Goal: Use online tool/utility: Utilize a website feature to perform a specific function

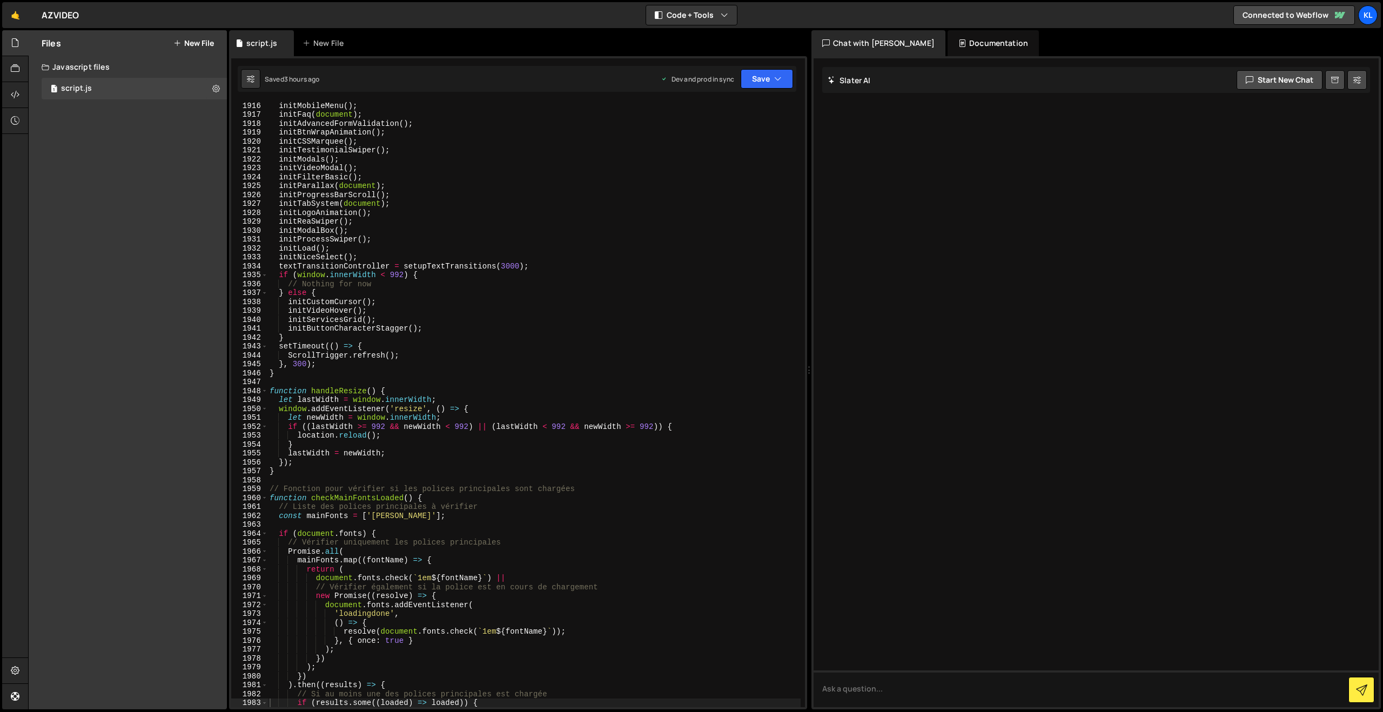
scroll to position [16888, 0]
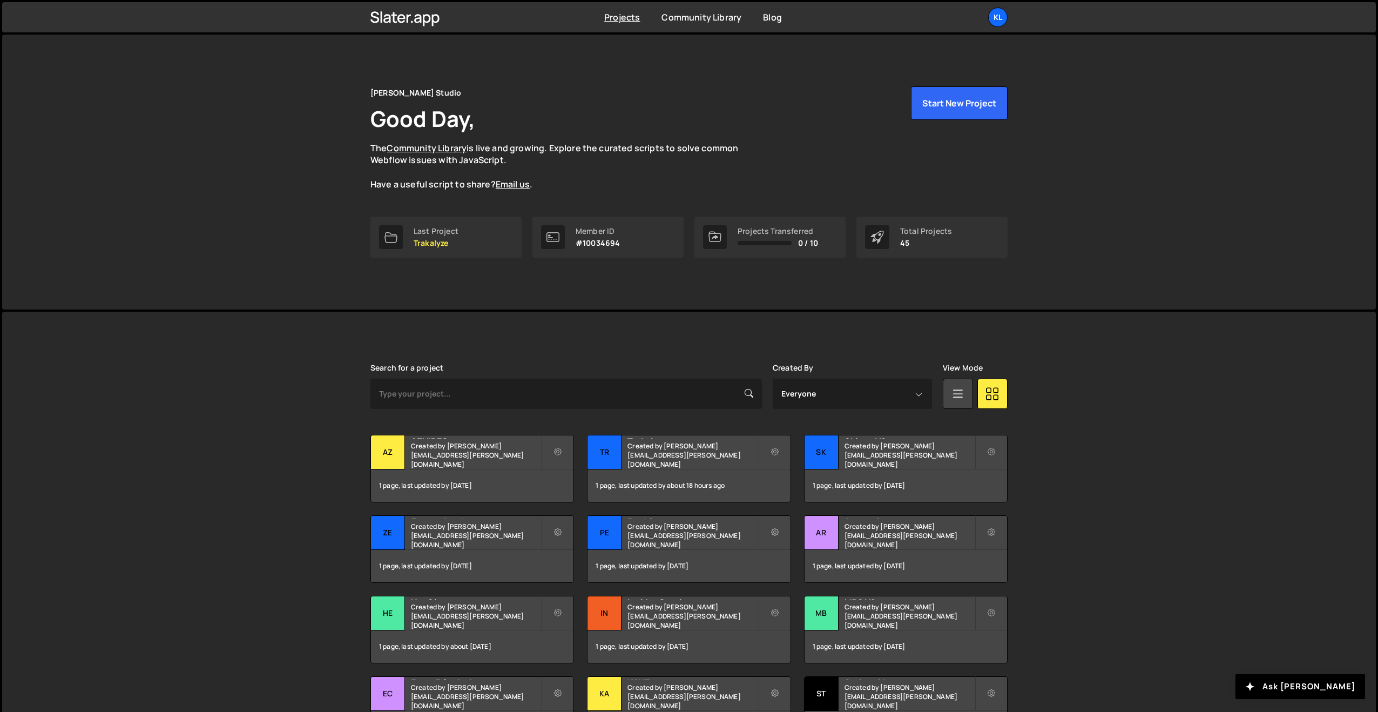
scroll to position [1, 0]
click at [637, 438] on h2 "Trakalyze" at bounding box center [693, 435] width 130 height 3
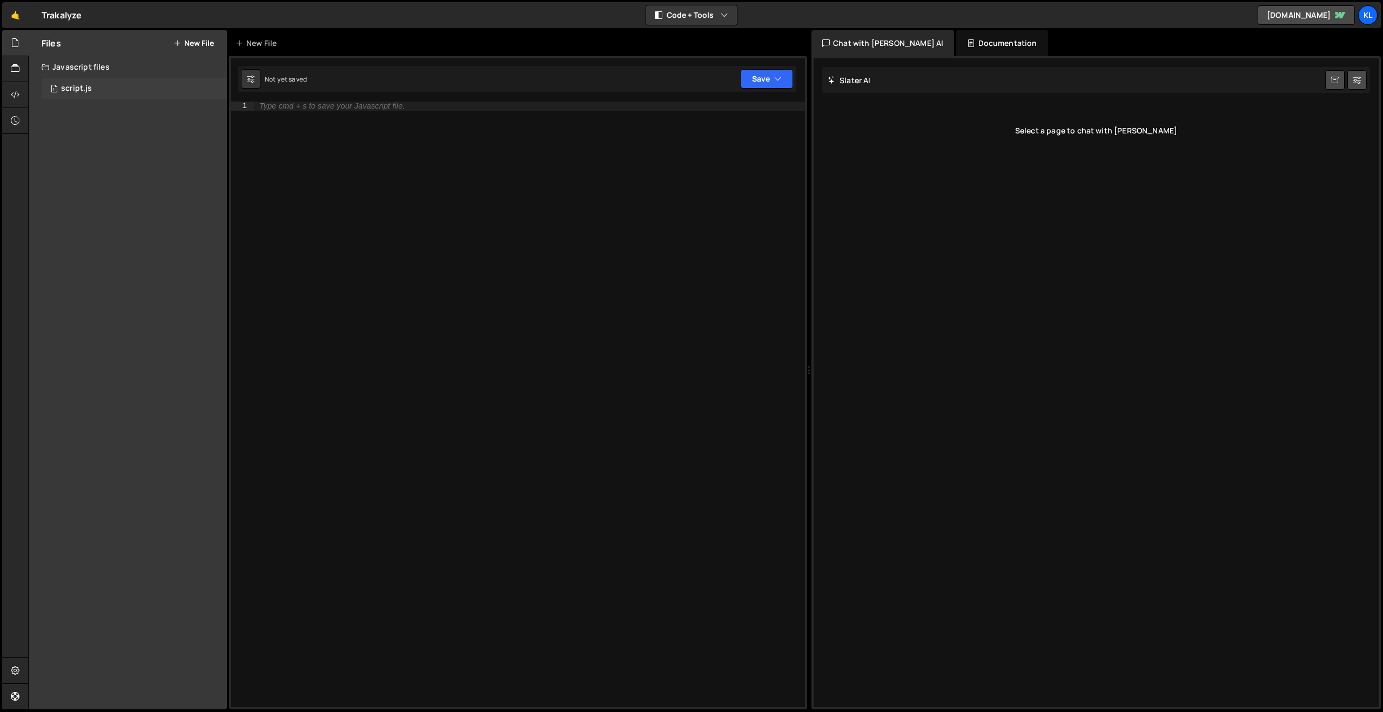
click at [64, 83] on div "1 script.js 0" at bounding box center [134, 89] width 185 height 22
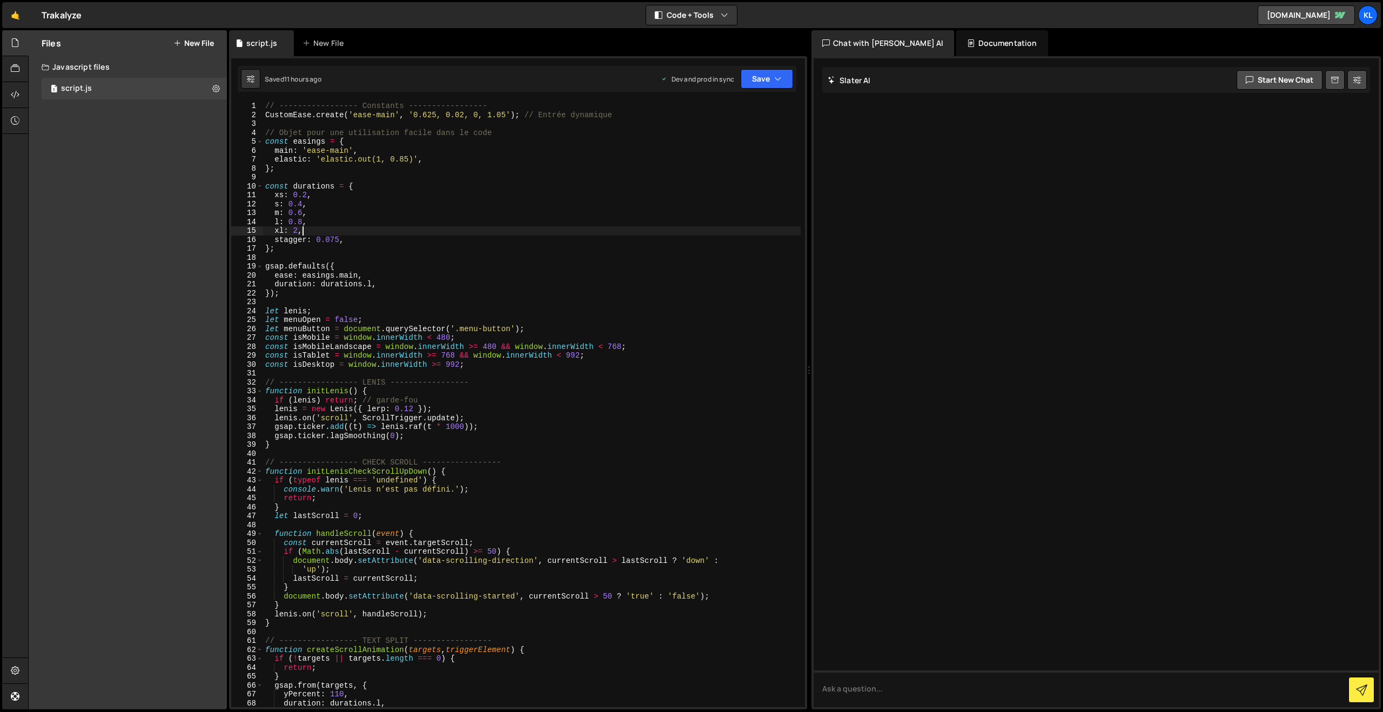
click at [408, 232] on div "// ----------------- Constants ----------------- CustomEase . create ( 'ease-ma…" at bounding box center [531, 413] width 537 height 623
type textarea "}"
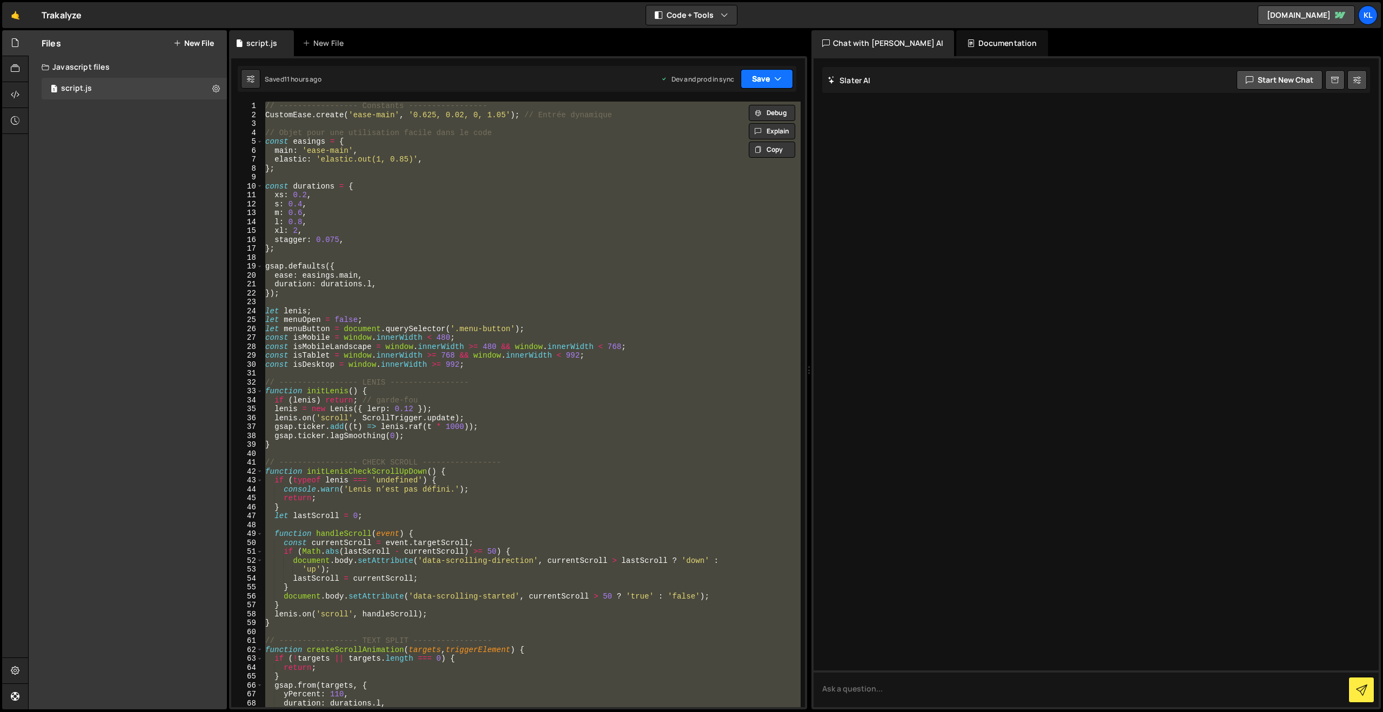
paste textarea
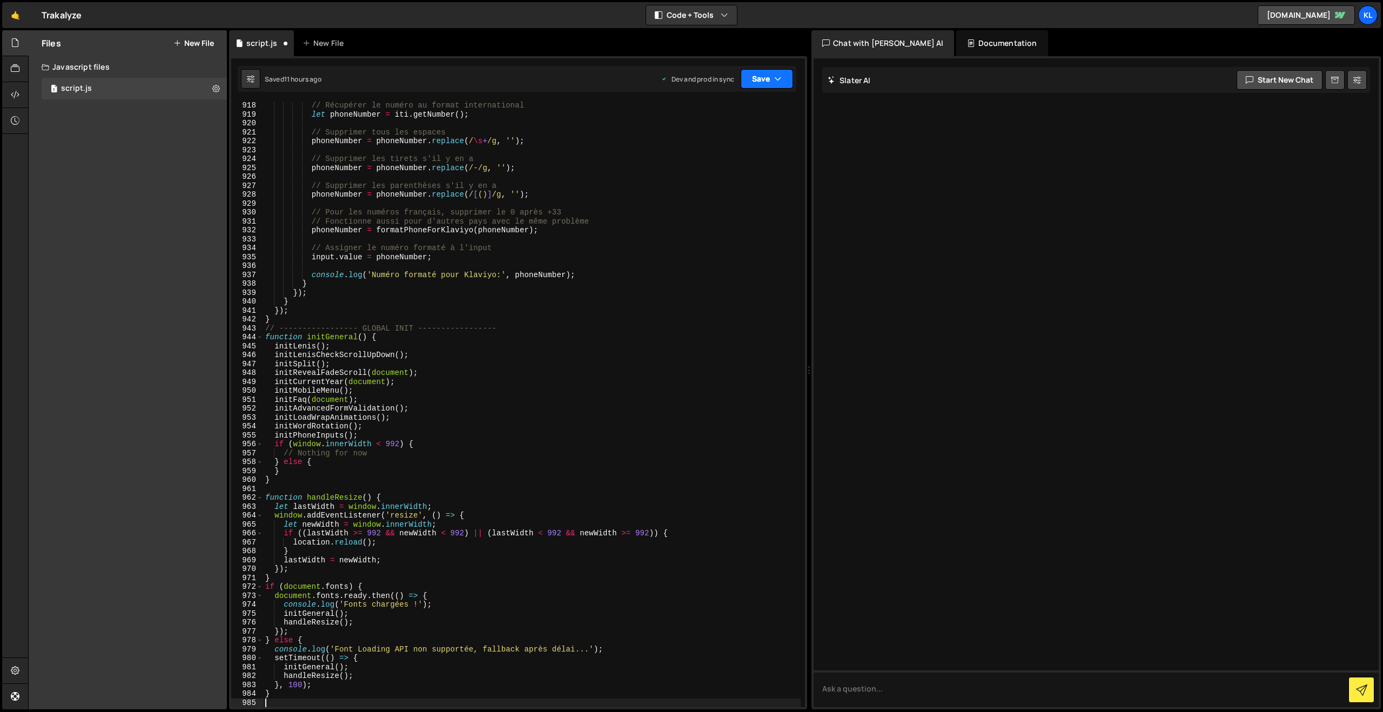
click at [764, 77] on button "Save" at bounding box center [767, 78] width 52 height 19
click at [710, 149] on div "11 hours ago" at bounding box center [712, 151] width 38 height 9
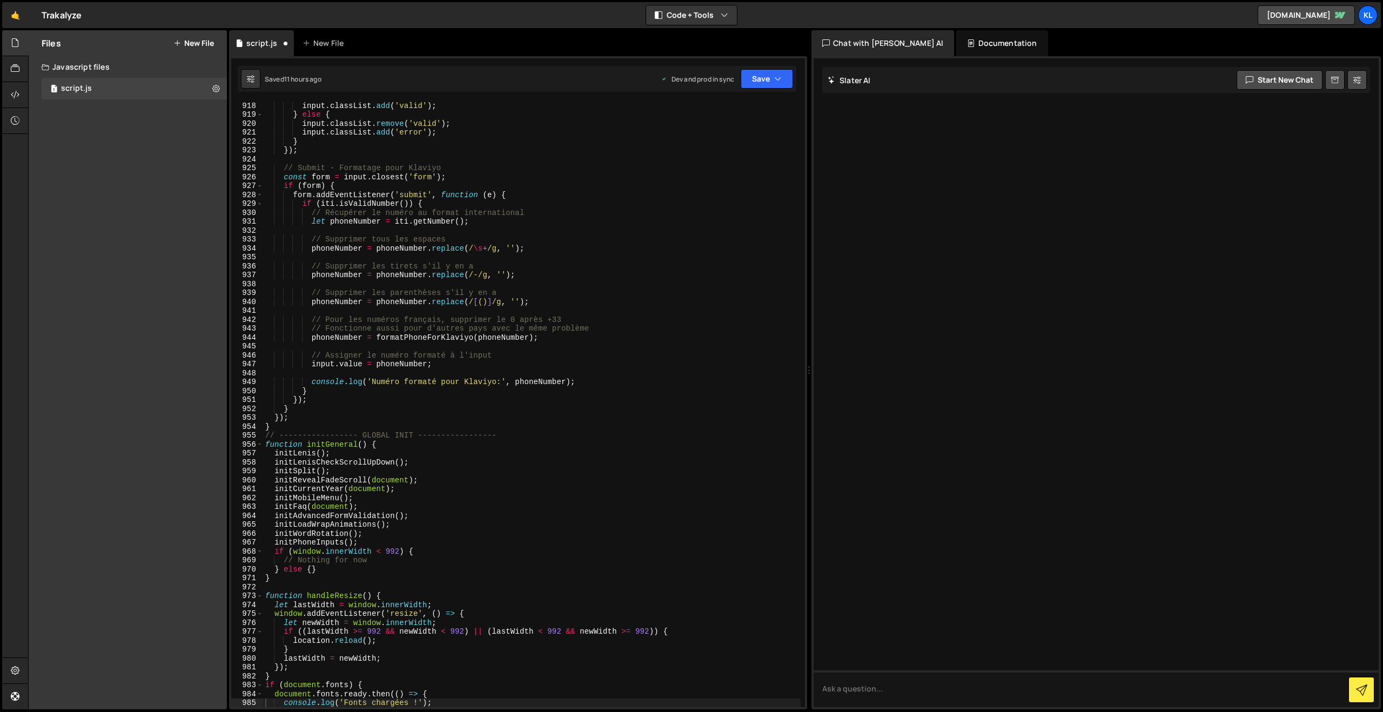
scroll to position [8173, 0]
click at [610, 281] on div "input . classList . add ( 'valid' ) ; } else { input . classList . remove ( 'va…" at bounding box center [531, 412] width 537 height 623
type textarea "}"
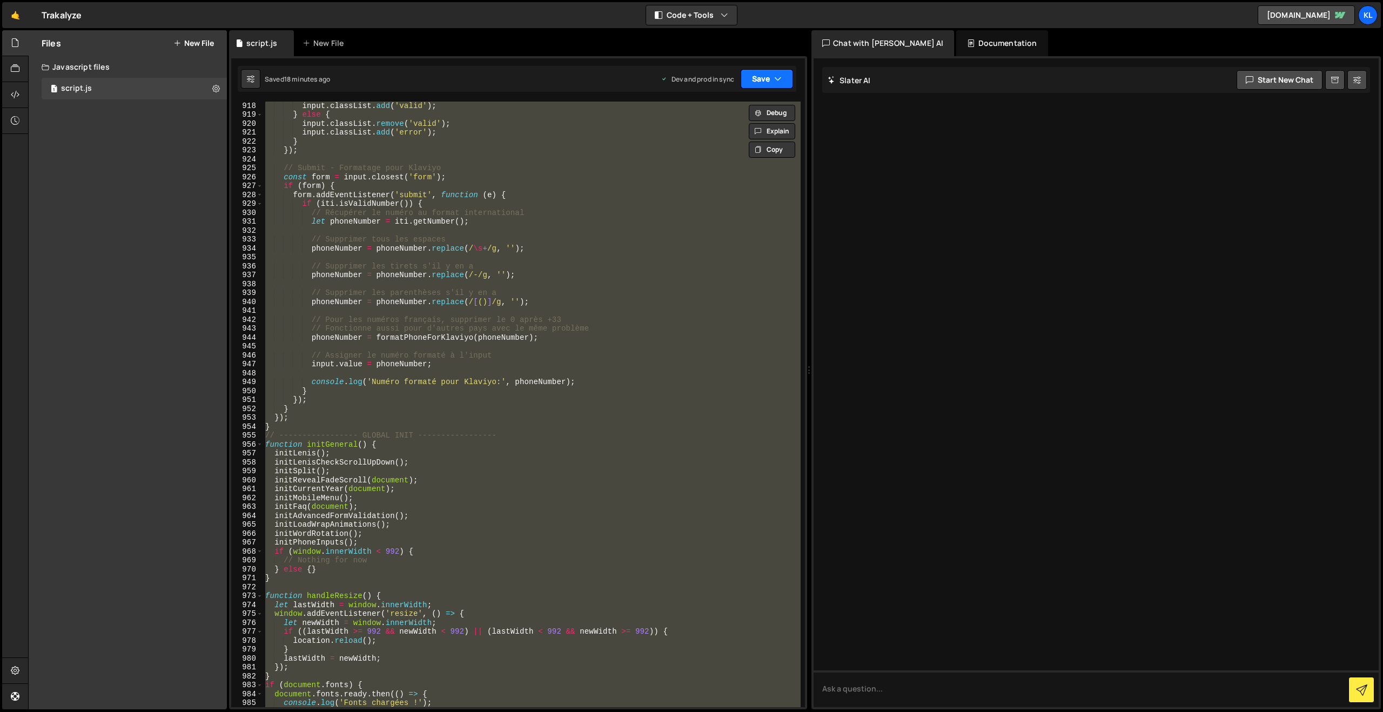
paste textarea
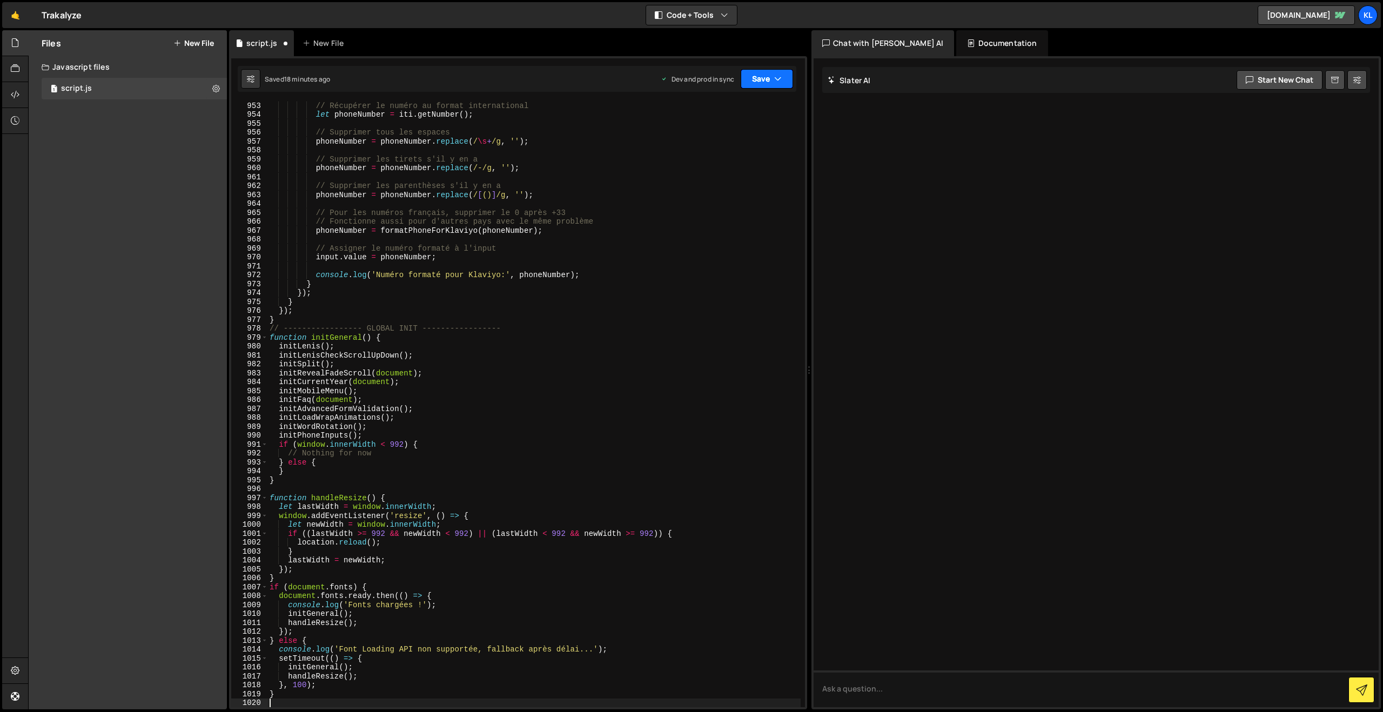
drag, startPoint x: 769, startPoint y: 79, endPoint x: 757, endPoint y: 105, distance: 28.3
click at [768, 79] on button "Save" at bounding box center [767, 78] width 52 height 19
click at [723, 137] on div "Save to Production S" at bounding box center [730, 140] width 112 height 11
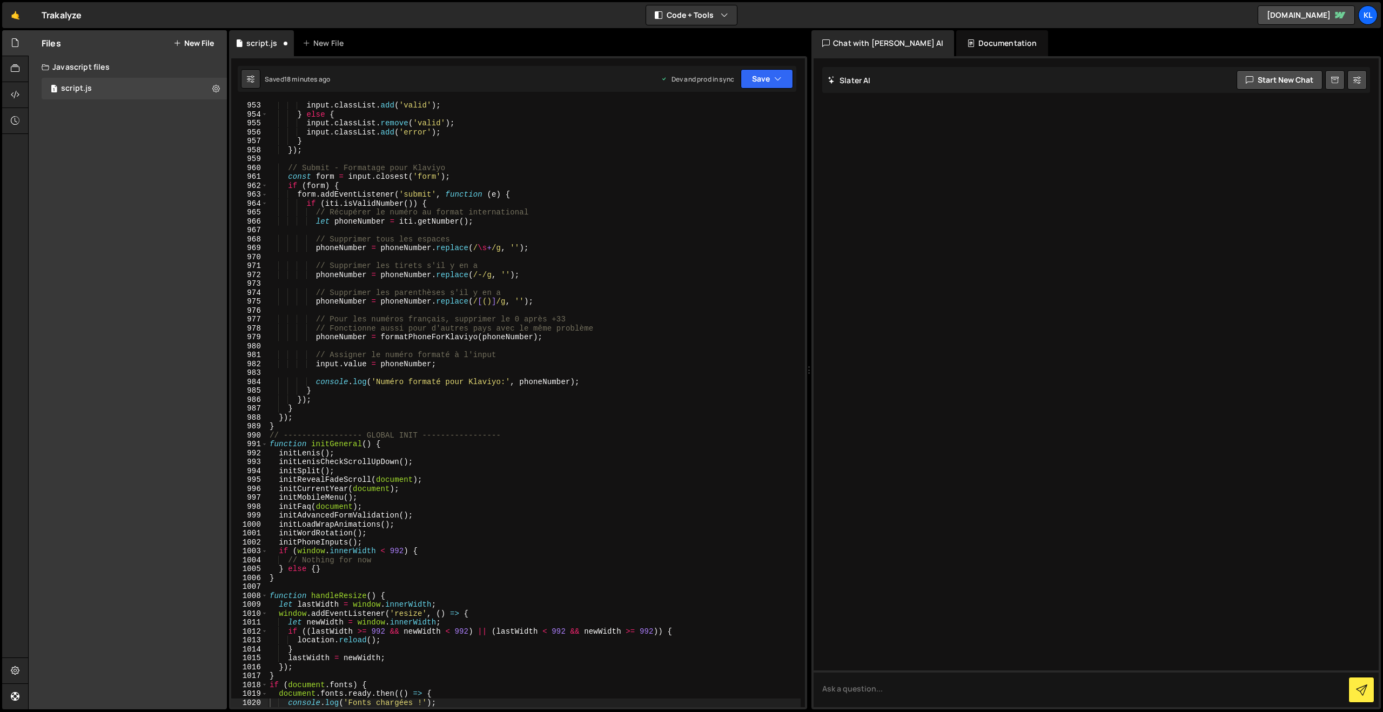
scroll to position [8485, 0]
